Goal: Information Seeking & Learning: Learn about a topic

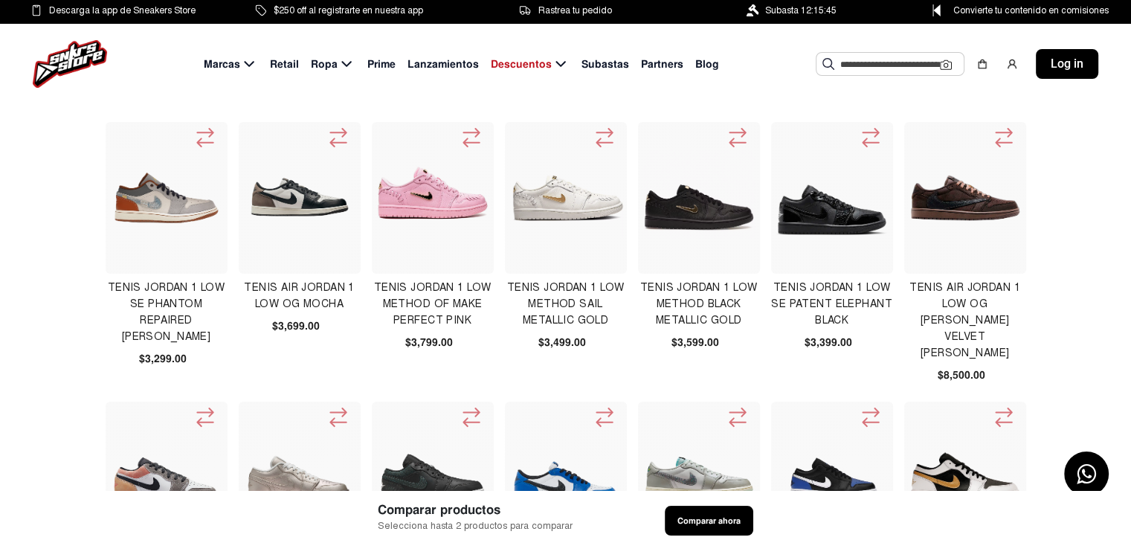
click at [75, 62] on img at bounding box center [70, 64] width 74 height 48
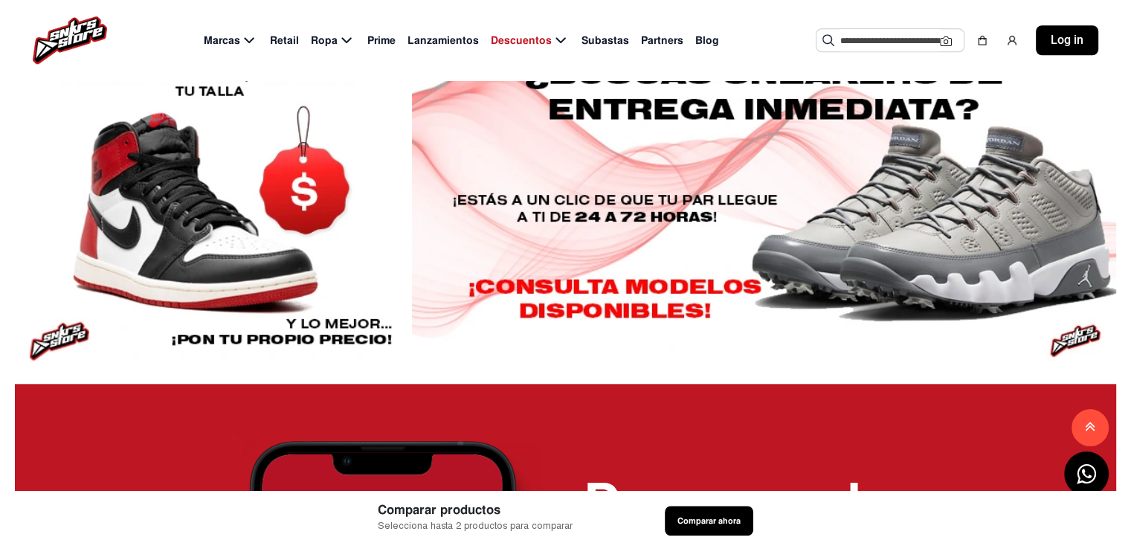
scroll to position [1561, 0]
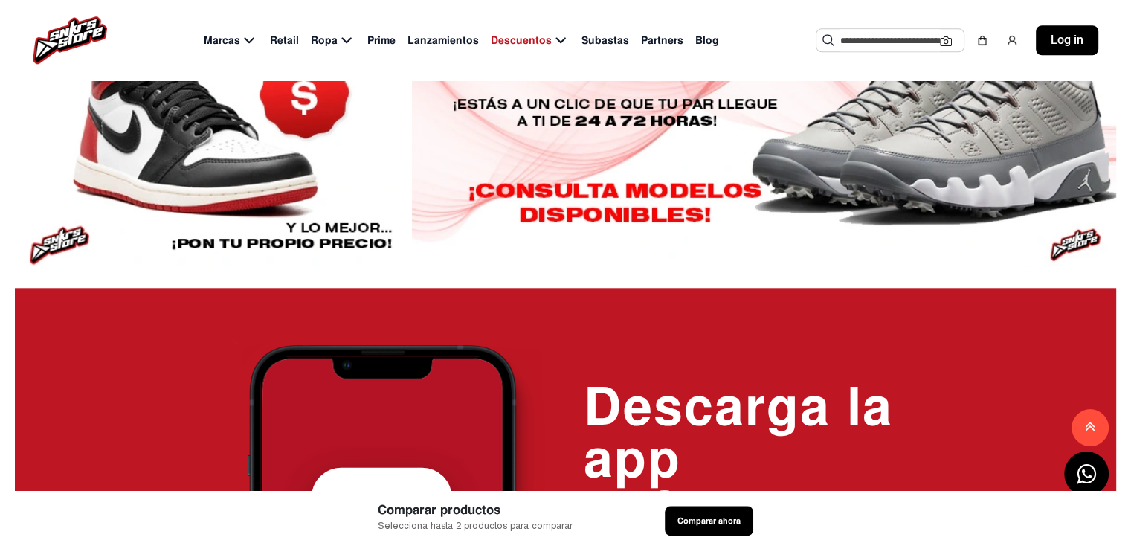
click at [683, 232] on div at bounding box center [764, 99] width 704 height 335
click at [703, 267] on div at bounding box center [764, 99] width 704 height 335
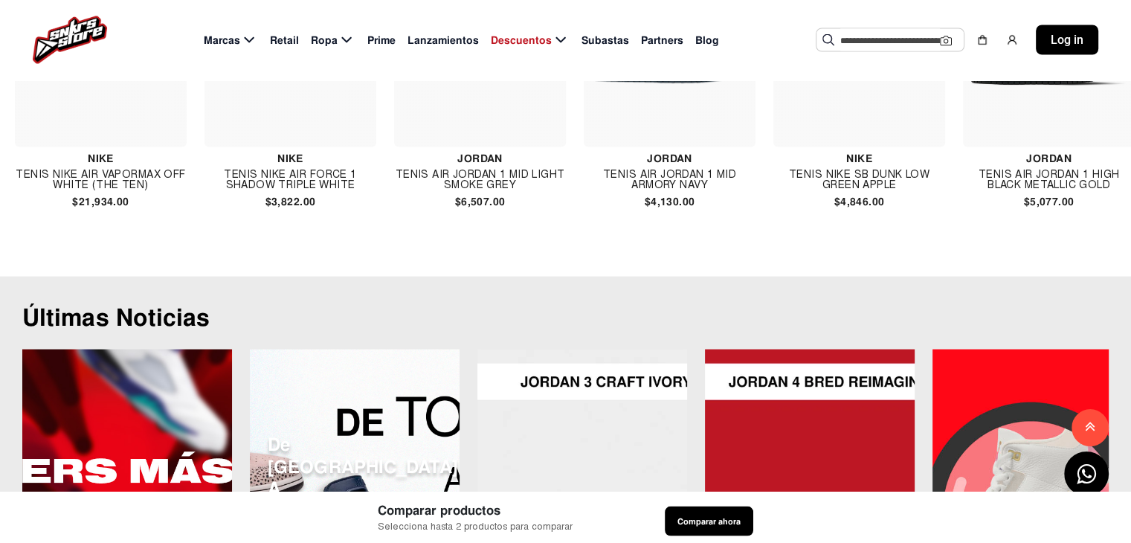
scroll to position [2900, 0]
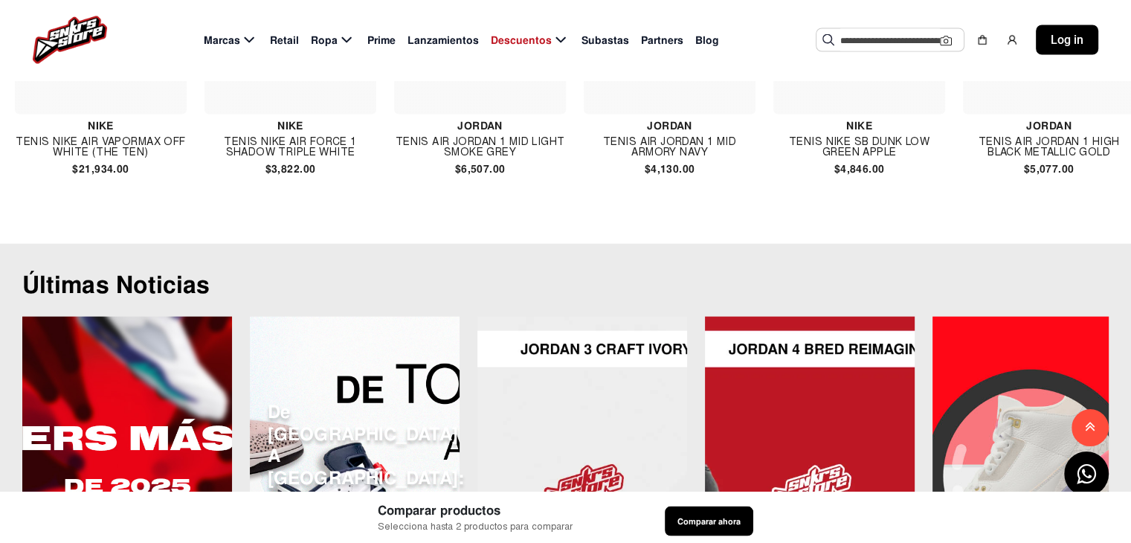
click at [110, 86] on img at bounding box center [101, 6] width 160 height 160
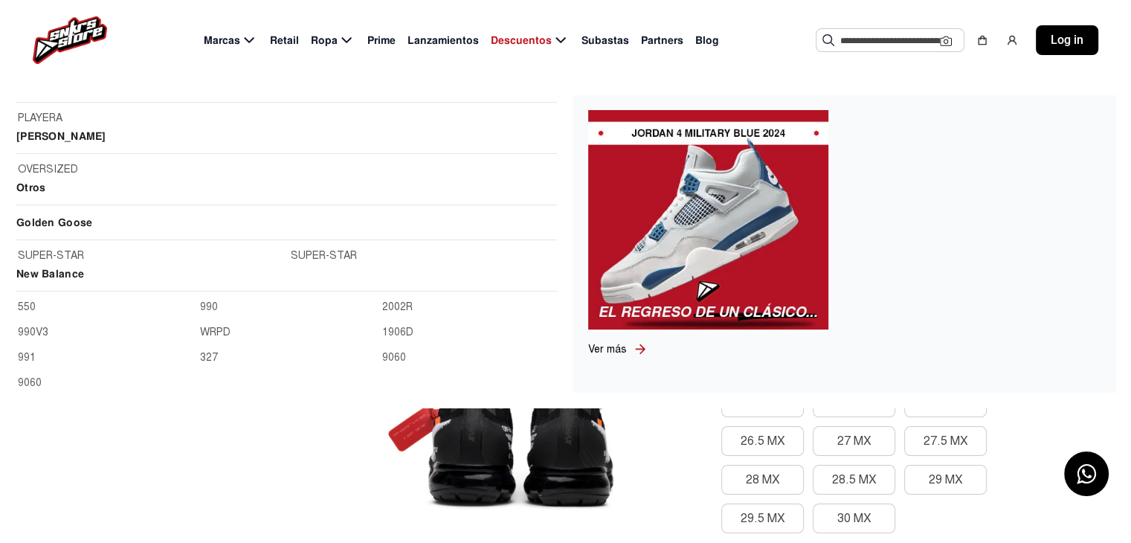
scroll to position [1710, 0]
click at [68, 216] on h2 "Golden Goose" at bounding box center [286, 225] width 541 height 26
click at [45, 252] on link "SUPER-STAR" at bounding box center [150, 253] width 264 height 16
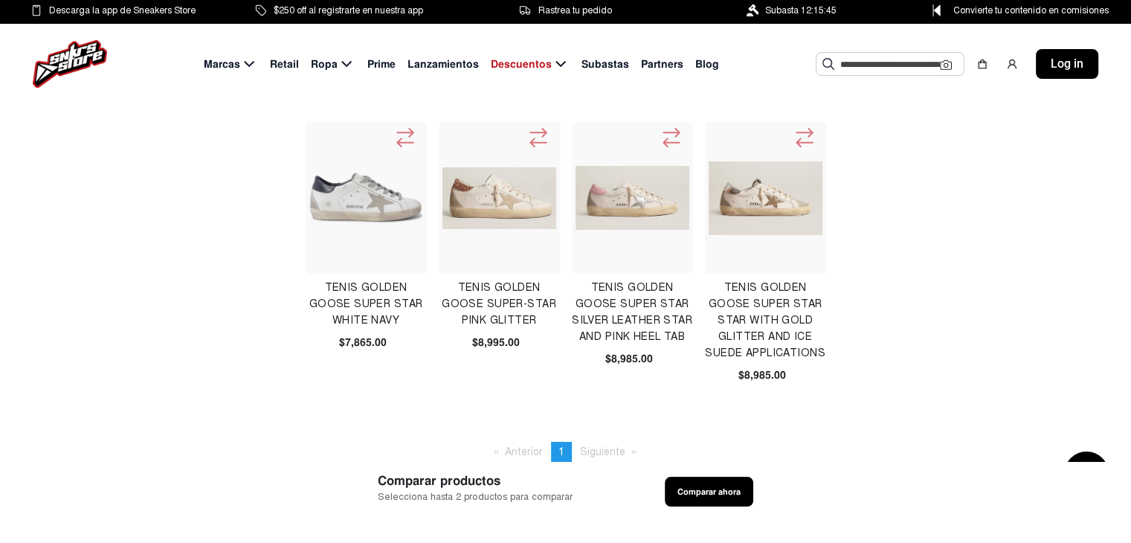
click at [375, 193] on img at bounding box center [366, 198] width 114 height 82
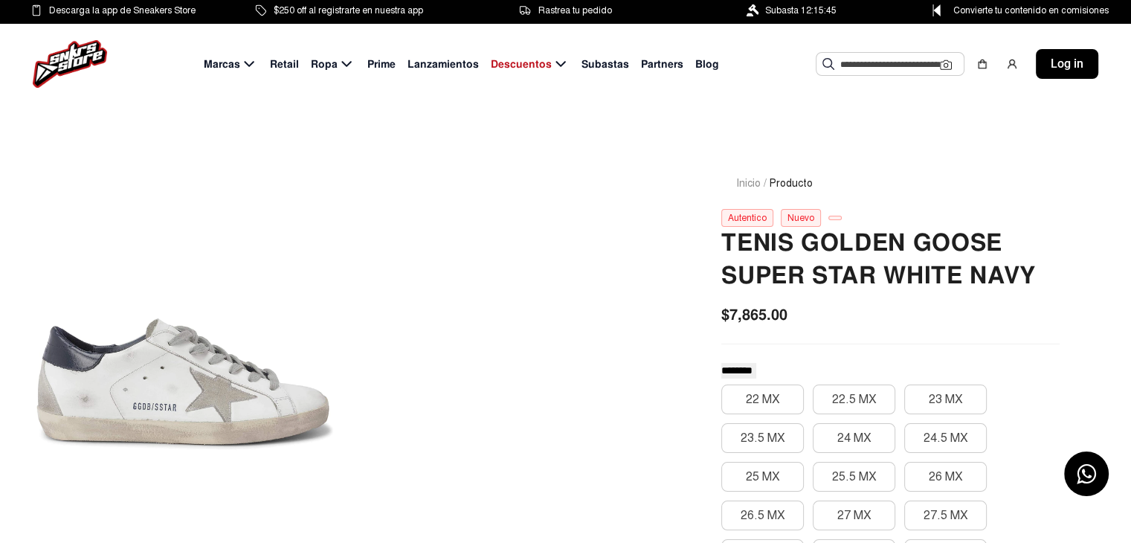
drag, startPoint x: 70, startPoint y: 60, endPoint x: 82, endPoint y: 67, distance: 13.6
click at [70, 60] on img at bounding box center [70, 64] width 74 height 48
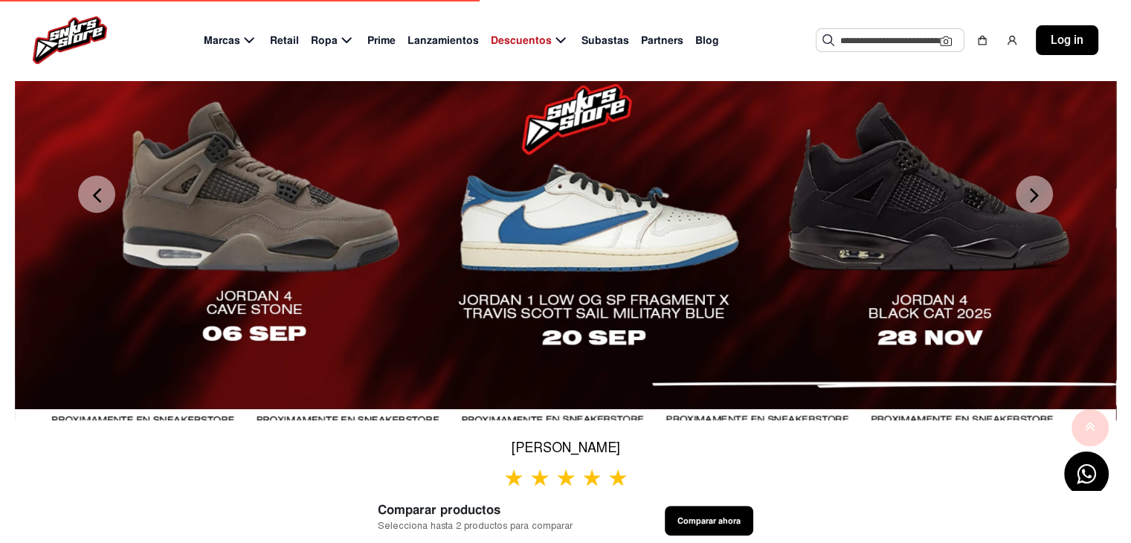
scroll to position [595, 0]
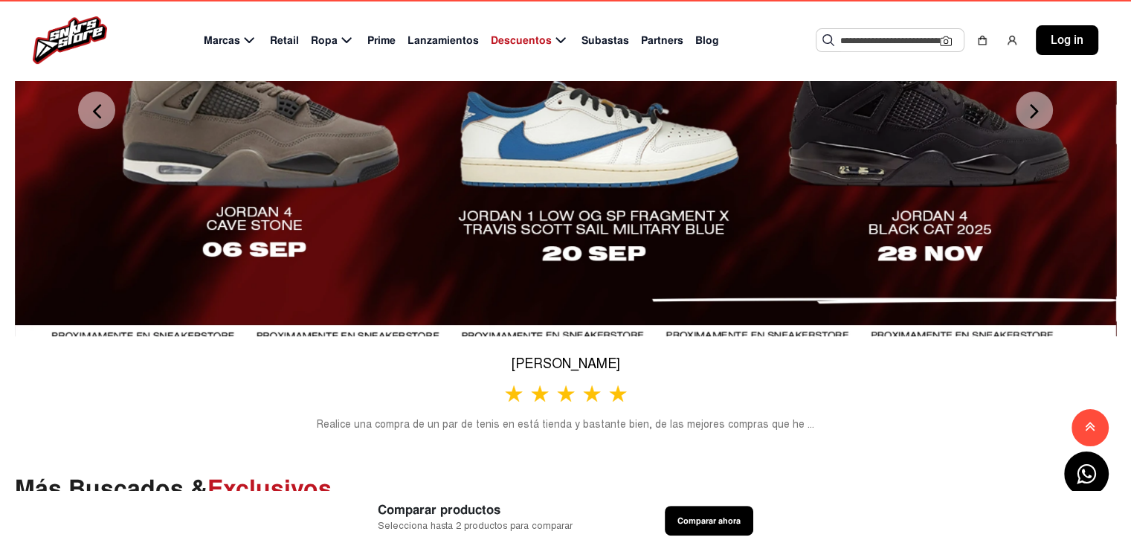
click at [575, 232] on div at bounding box center [565, 109] width 1101 height 452
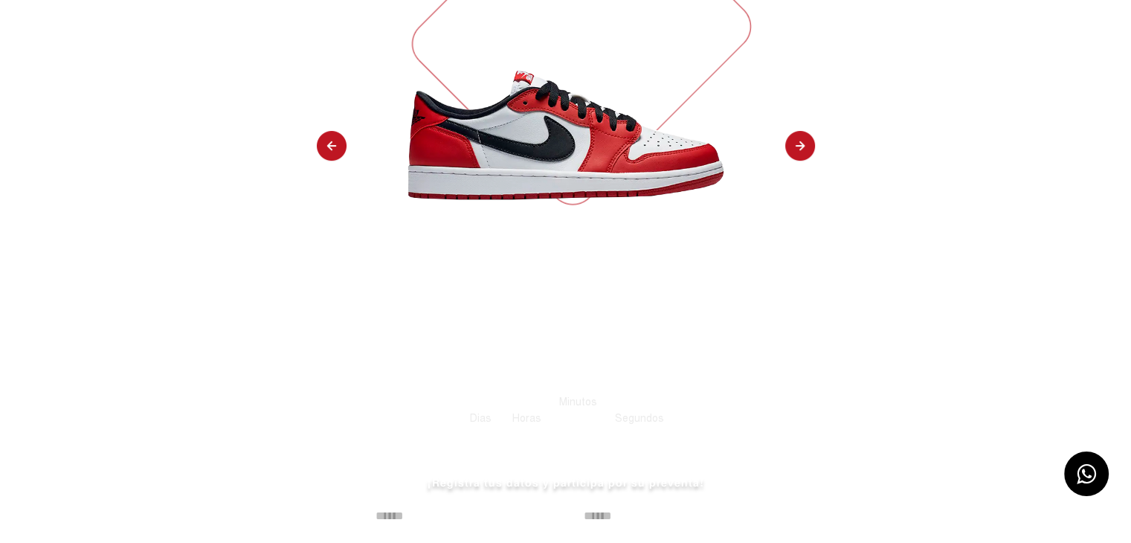
scroll to position [297, 0]
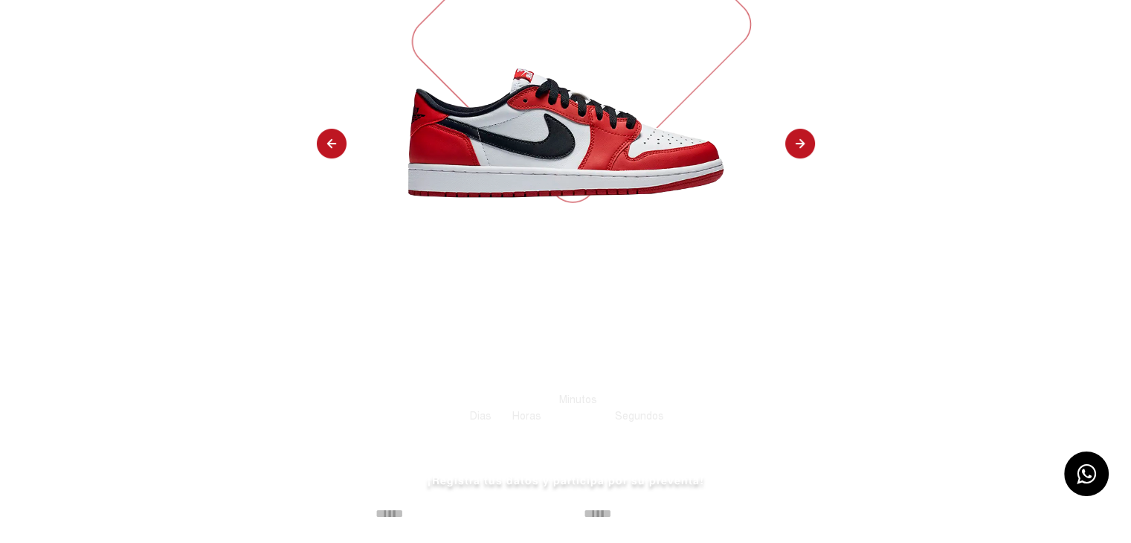
click at [792, 158] on img at bounding box center [800, 144] width 30 height 31
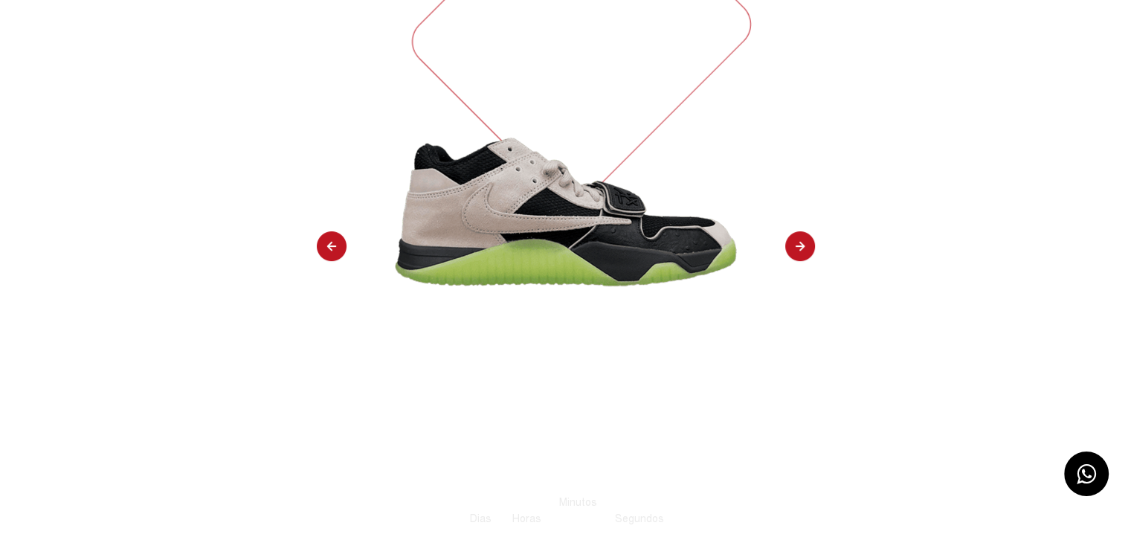
click at [795, 231] on img at bounding box center [800, 246] width 30 height 31
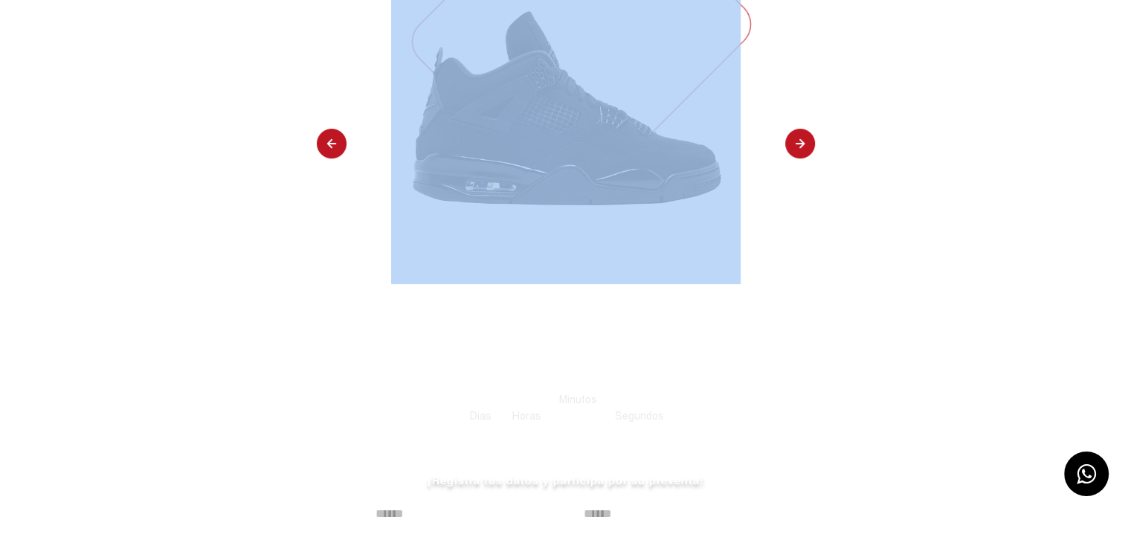
click at [795, 197] on div "TENIS JORDAN 4 BLACK CAT 2025 Jordan Registrate a la lista de espera Tiempo par…" at bounding box center [565, 235] width 1131 height 881
click at [803, 143] on img at bounding box center [800, 144] width 30 height 31
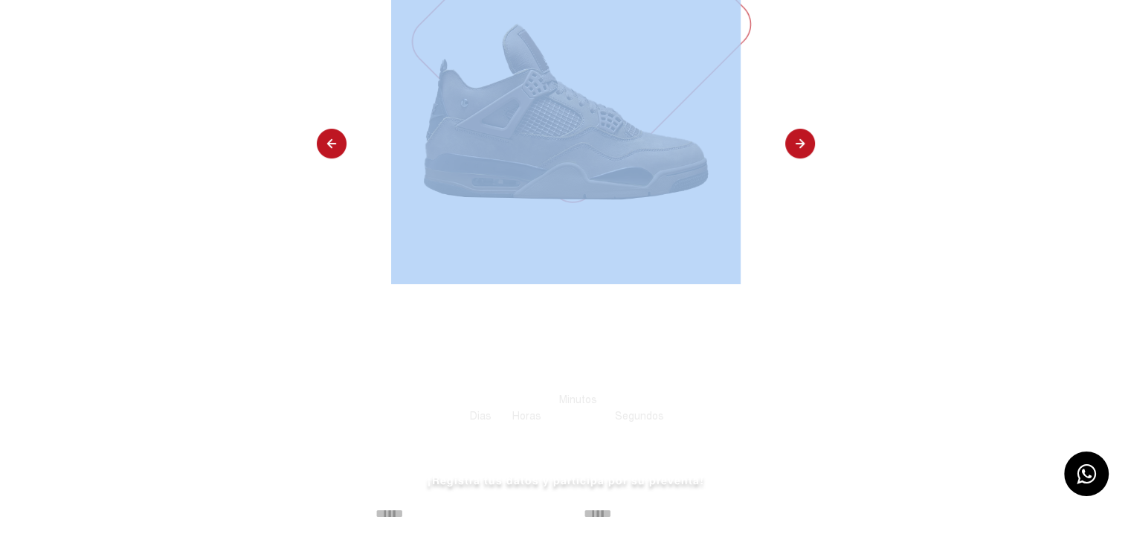
click at [803, 143] on img at bounding box center [800, 144] width 30 height 31
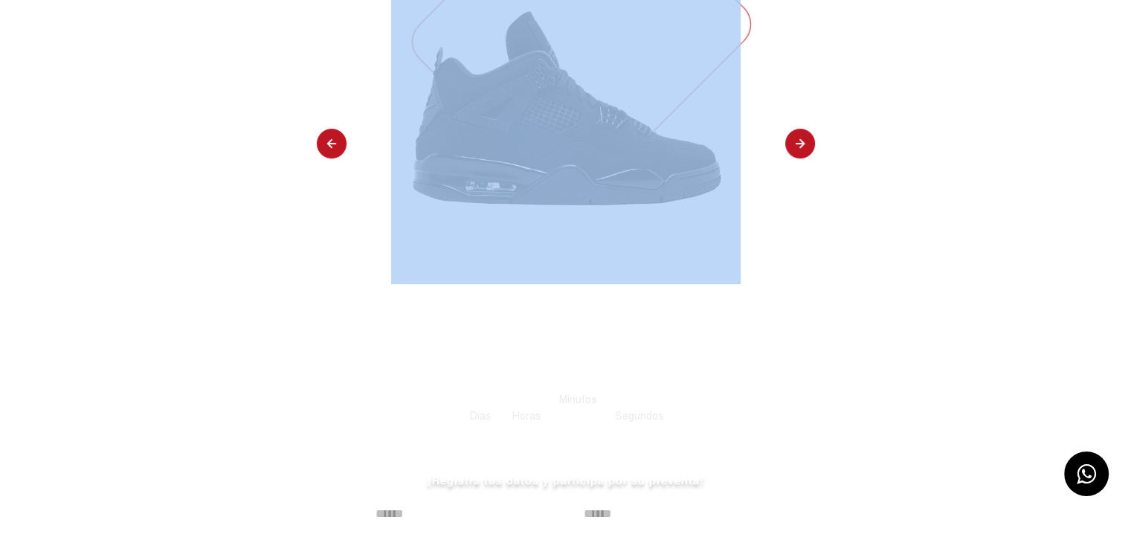
click at [803, 143] on img at bounding box center [800, 144] width 30 height 31
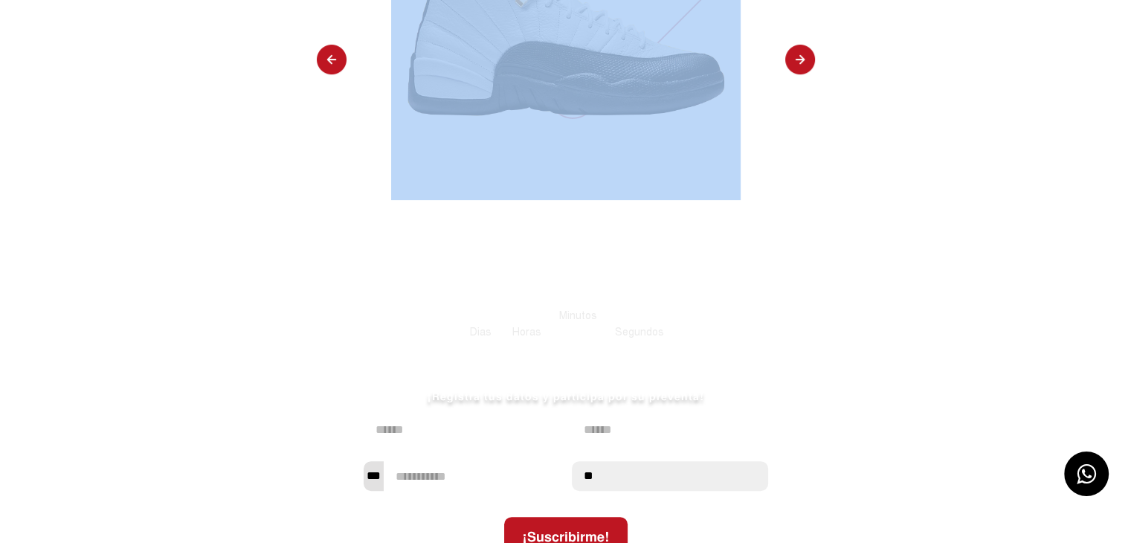
select select "**"
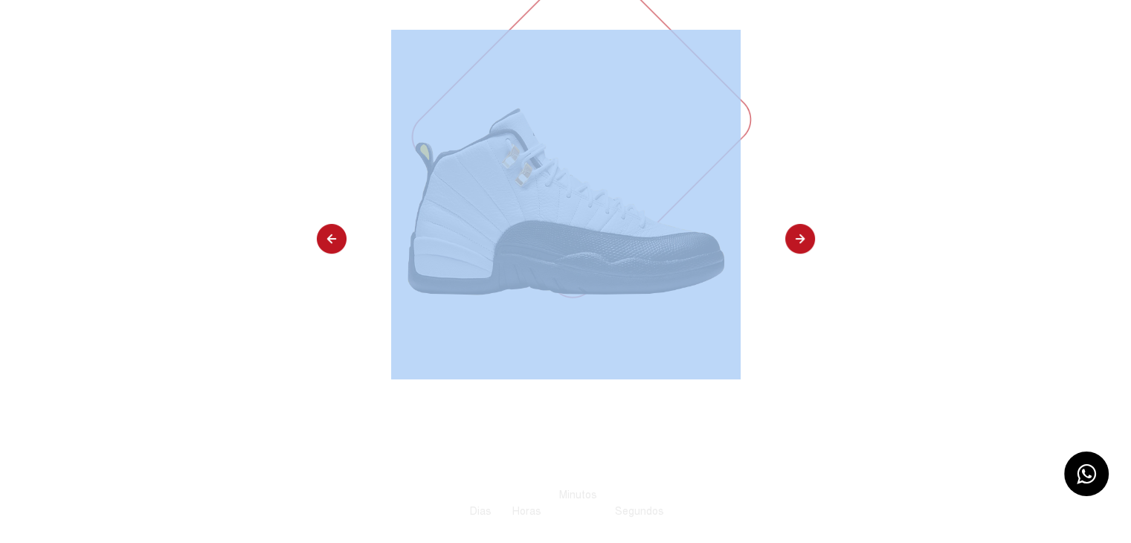
scroll to position [0, 0]
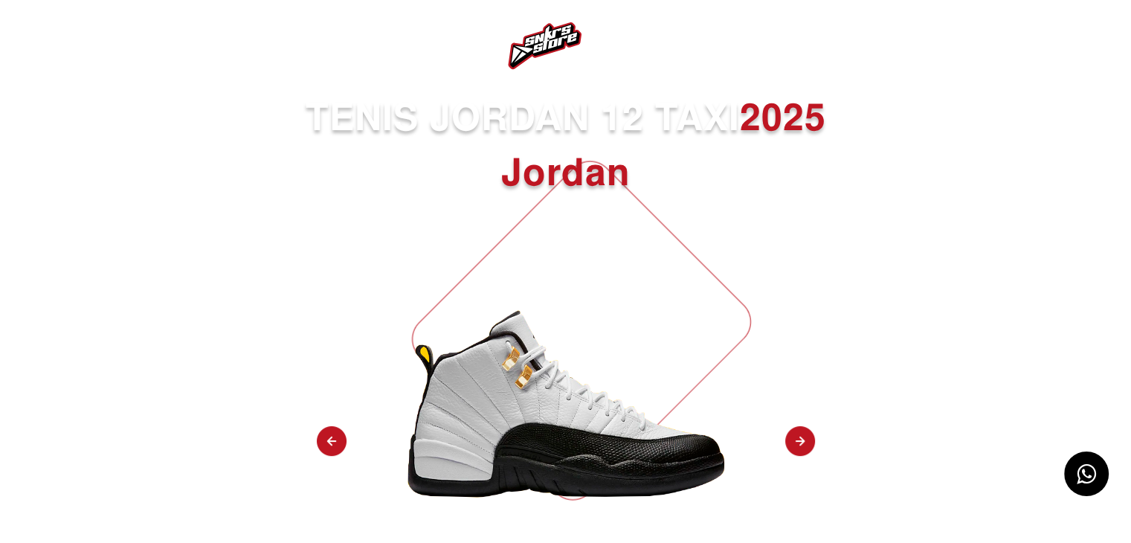
click at [53, 48] on nav at bounding box center [565, 46] width 1131 height 92
click at [30, 48] on img at bounding box center [39, 46] width 18 height 18
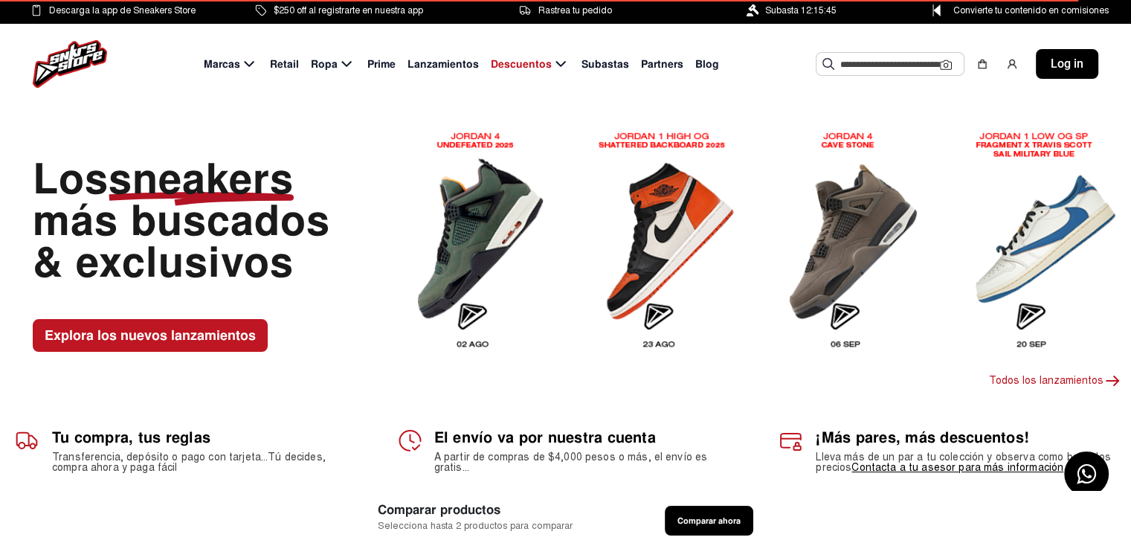
click at [1040, 248] on img at bounding box center [1038, 239] width 164 height 239
click at [1046, 223] on img at bounding box center [1038, 239] width 164 height 239
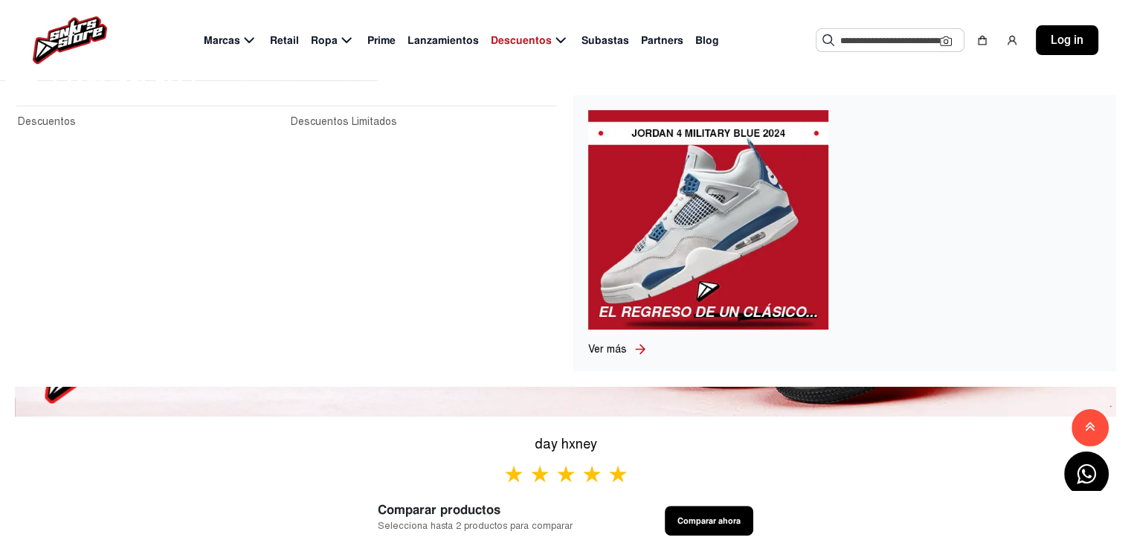
scroll to position [297, 0]
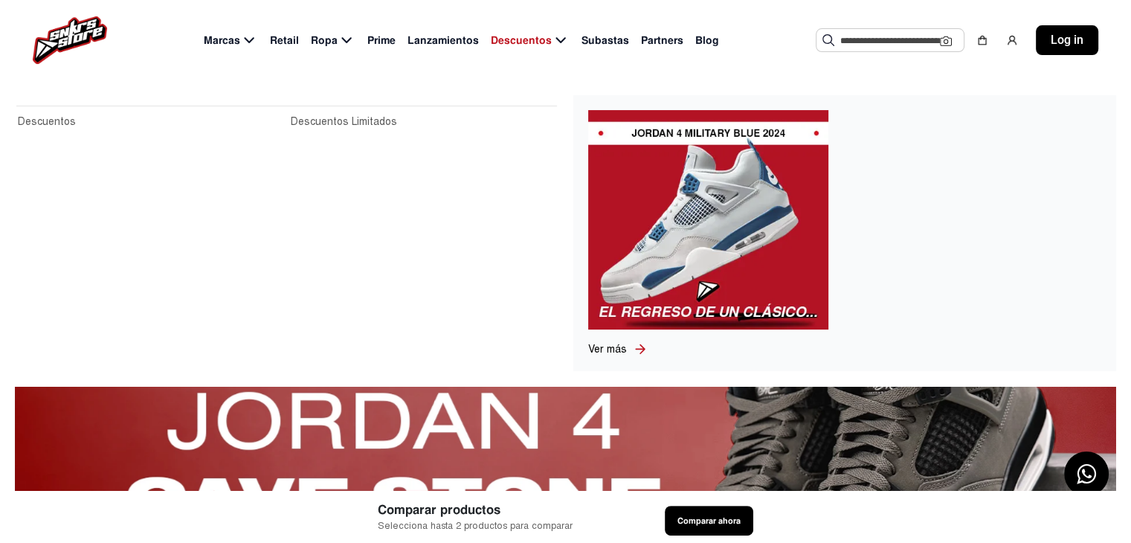
click at [705, 242] on img at bounding box center [708, 219] width 240 height 219
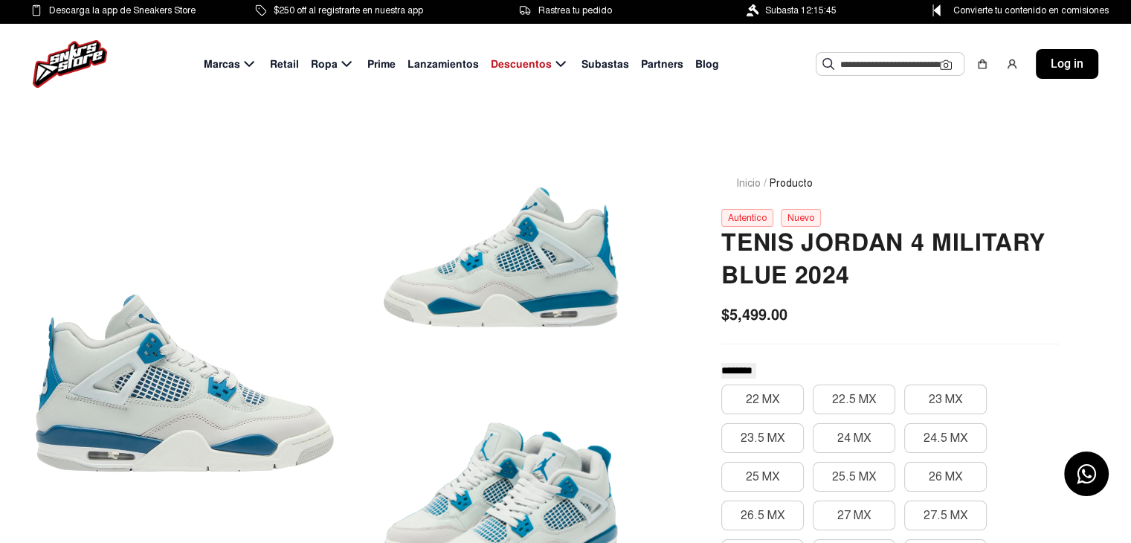
click at [868, 61] on input "text" at bounding box center [890, 64] width 100 height 22
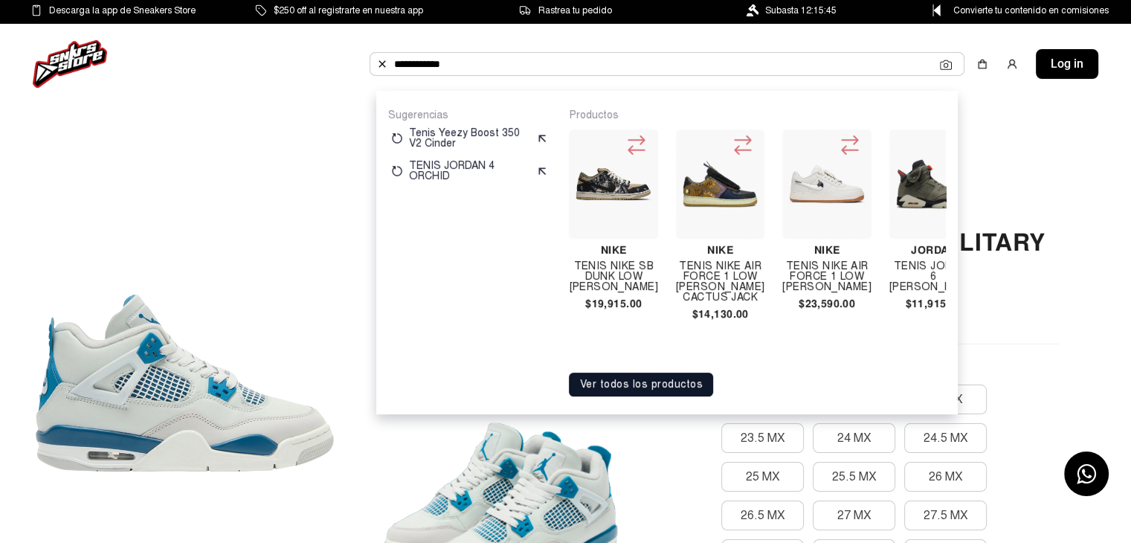
type input "**********"
click at [665, 390] on button "Ver todos los productos" at bounding box center [641, 384] width 144 height 24
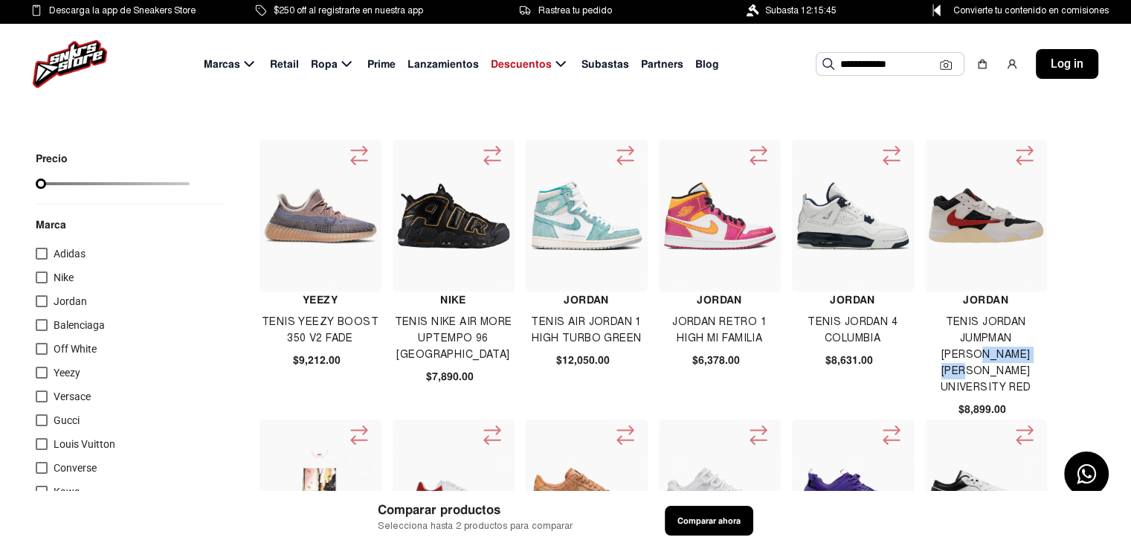
drag, startPoint x: 939, startPoint y: 350, endPoint x: 1036, endPoint y: 355, distance: 97.5
click at [1036, 355] on h4 "TENIS JORDAN JUMPMAN [PERSON_NAME] [PERSON_NAME] UNIVERSITY RED" at bounding box center [985, 355] width 121 height 82
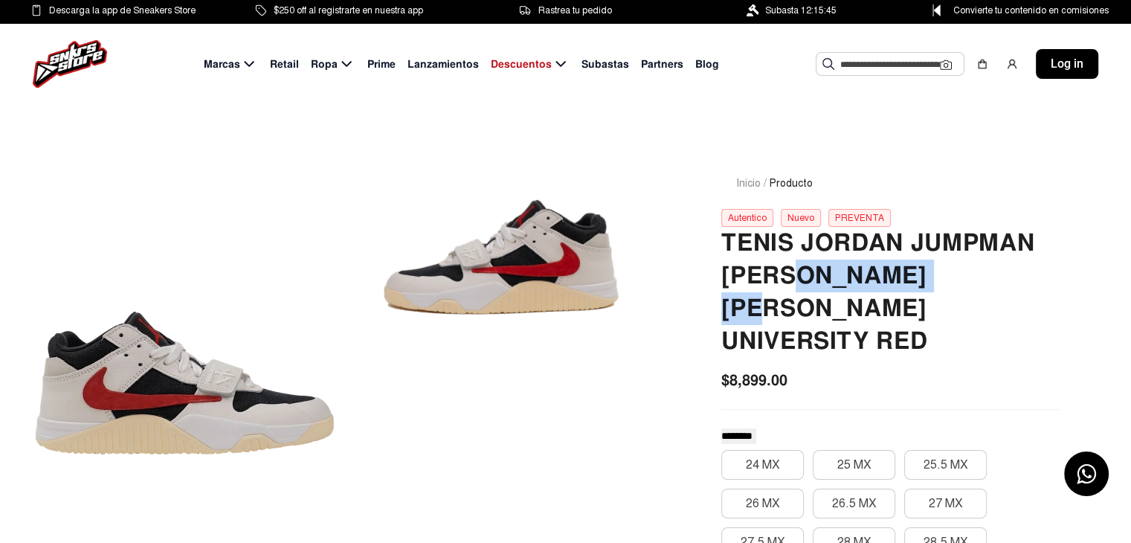
drag, startPoint x: 791, startPoint y: 272, endPoint x: 984, endPoint y: 283, distance: 192.8
click at [984, 283] on h2 "TENIS JORDAN JUMPMAN [PERSON_NAME] [PERSON_NAME] UNIVERSITY RED" at bounding box center [890, 292] width 338 height 131
copy h2 "[PERSON_NAME]"
click at [85, 48] on img at bounding box center [70, 64] width 74 height 48
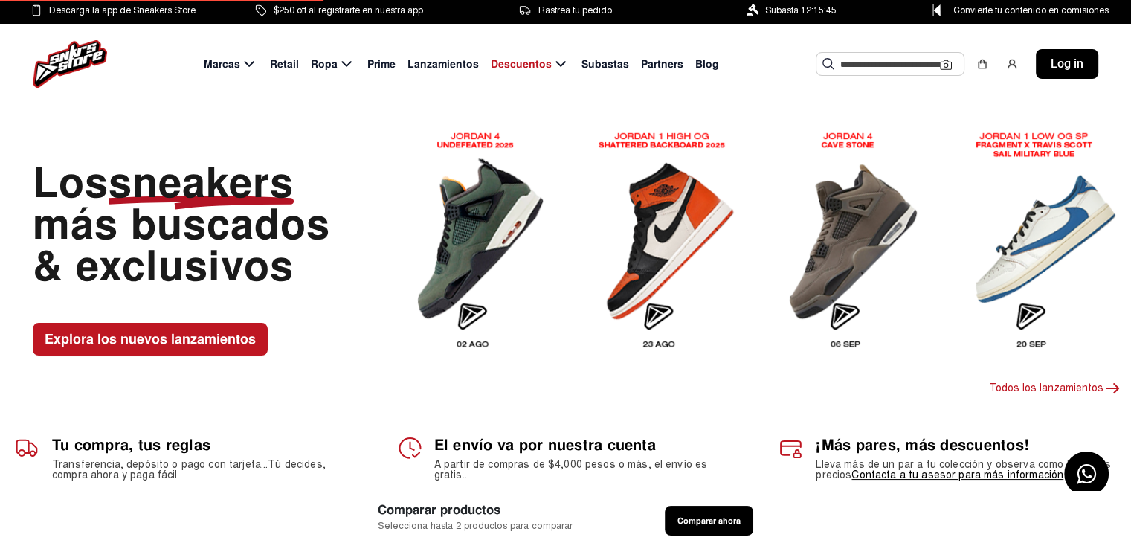
click at [880, 53] on input "text" at bounding box center [890, 64] width 100 height 22
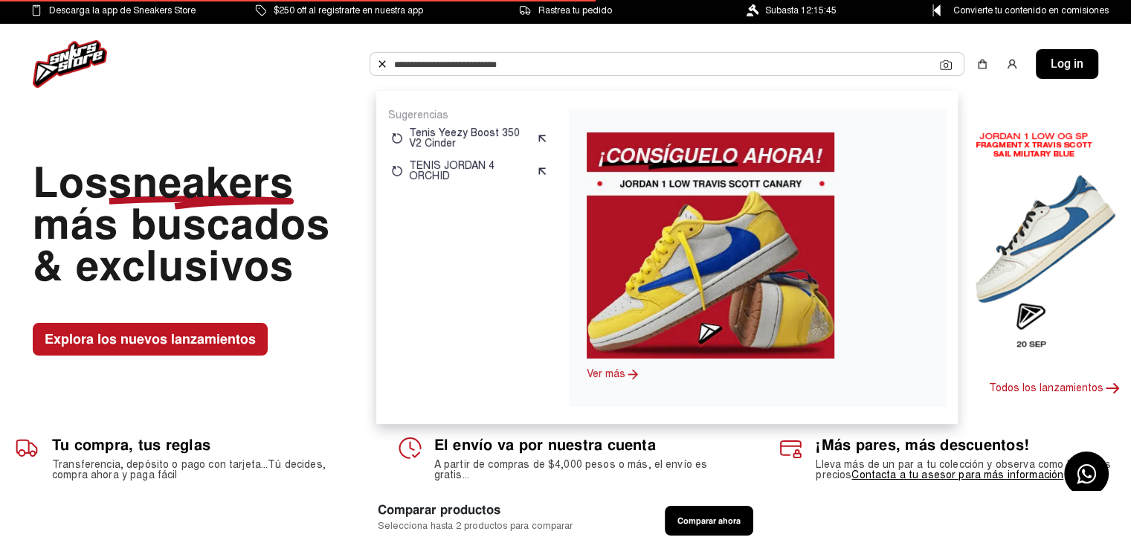
paste input "**********"
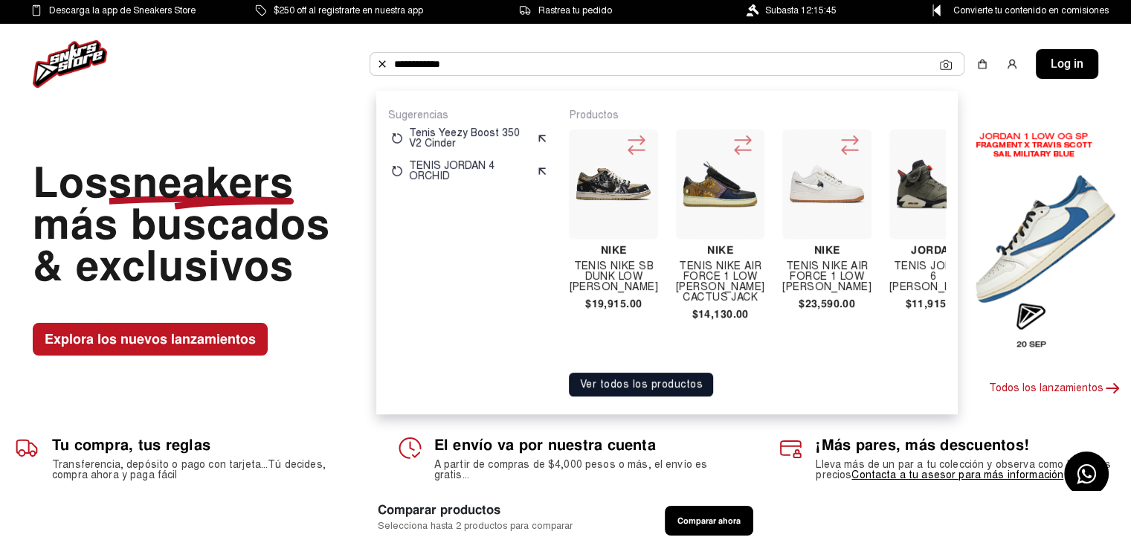
type input "**********"
click at [1051, 253] on img at bounding box center [1038, 239] width 164 height 239
